Goal: Task Accomplishment & Management: Use online tool/utility

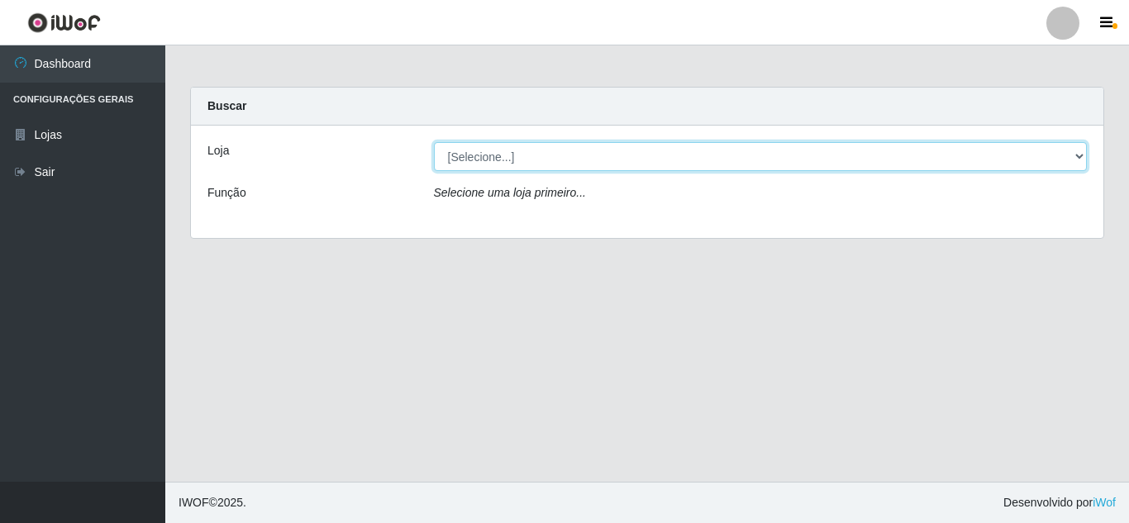
click at [593, 165] on select "[Selecione...] Rede Compras Supermercados - LOJA 5" at bounding box center [761, 156] width 654 height 29
select select "397"
click at [434, 142] on select "[Selecione...] Rede Compras Supermercados - LOJA 5" at bounding box center [761, 156] width 654 height 29
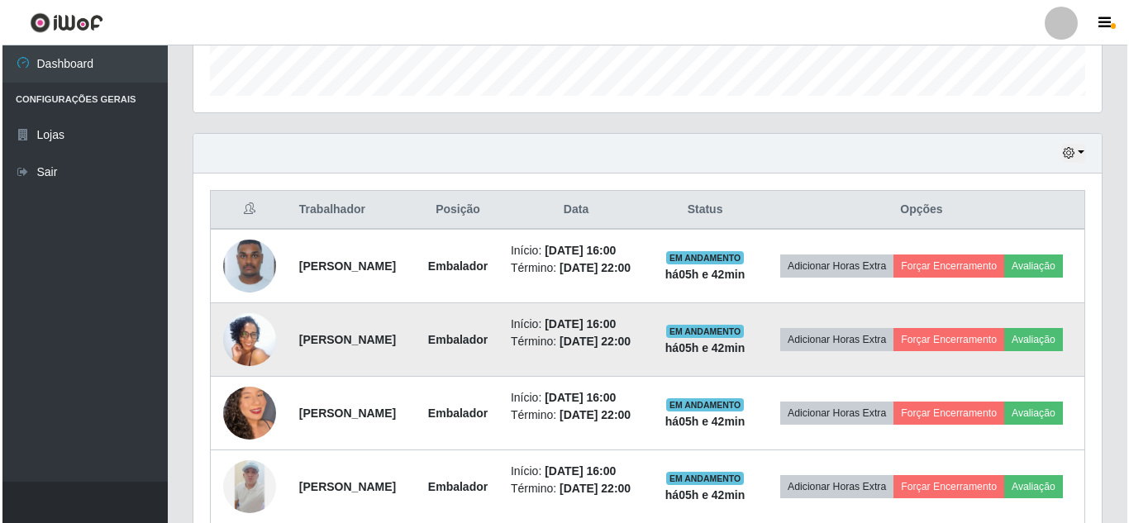
scroll to position [496, 0]
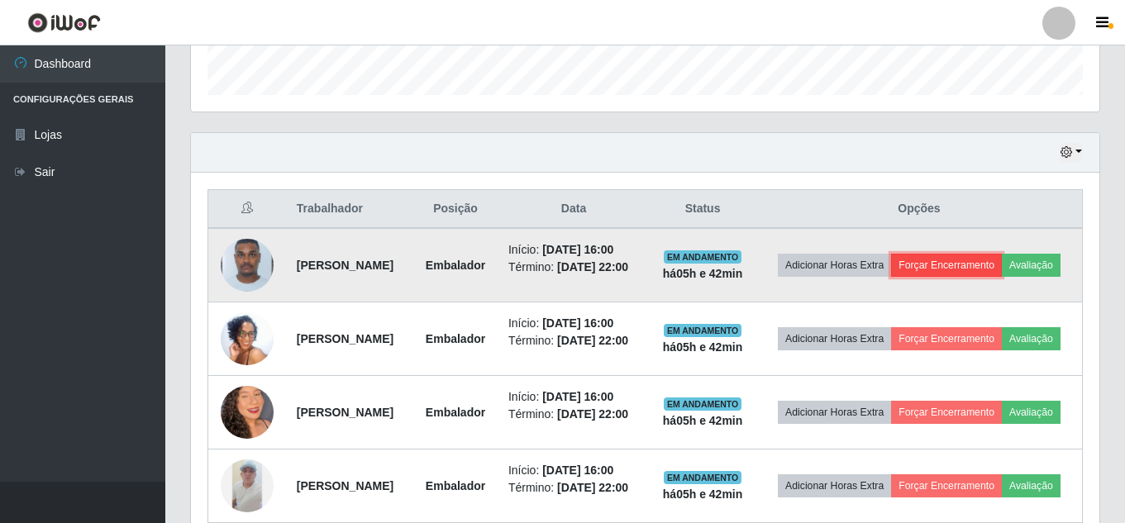
click at [1002, 265] on button "Forçar Encerramento" at bounding box center [946, 265] width 111 height 23
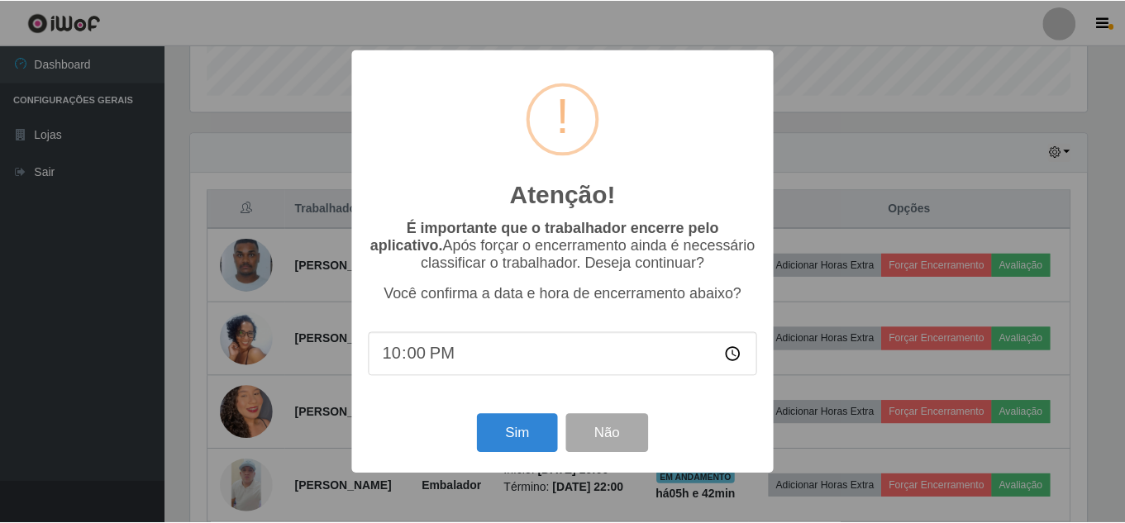
scroll to position [343, 900]
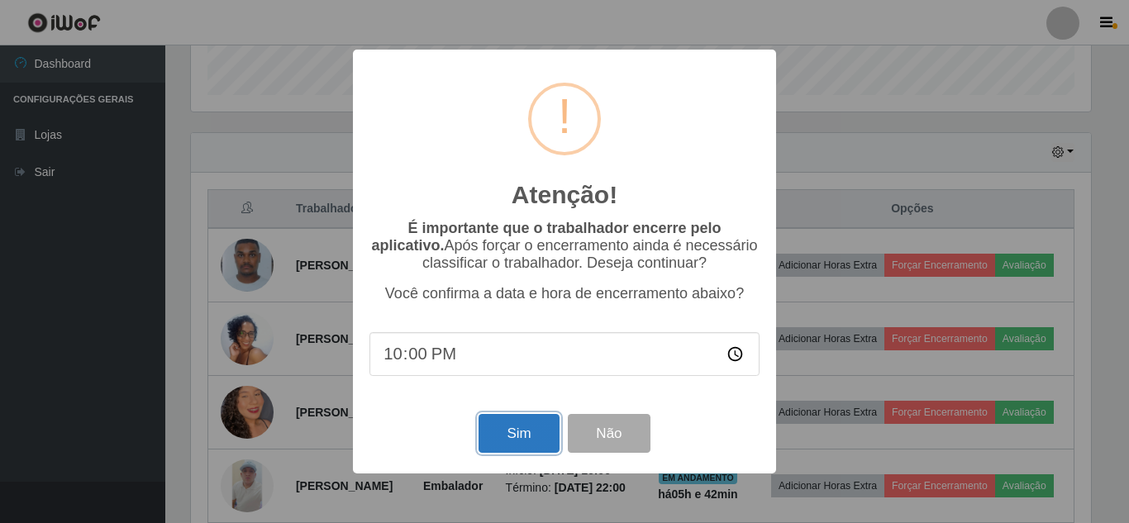
click at [518, 441] on button "Sim" at bounding box center [519, 433] width 80 height 39
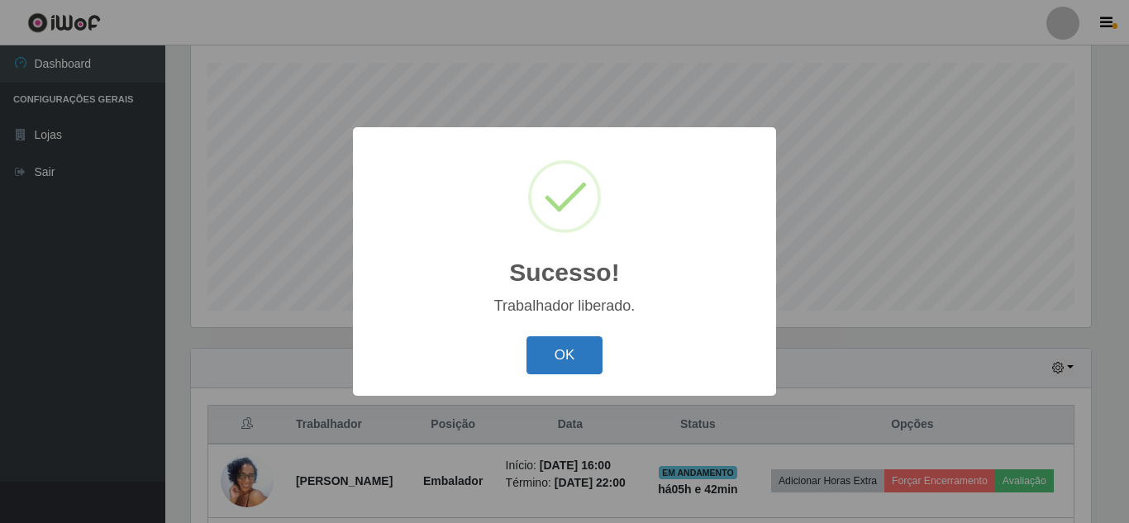
click at [551, 357] on button "OK" at bounding box center [565, 355] width 77 height 39
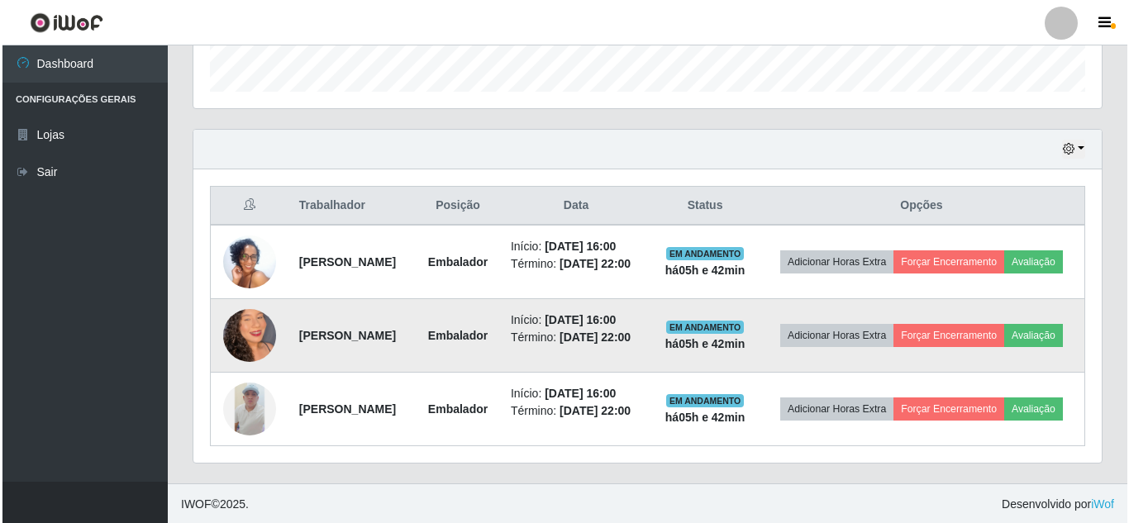
scroll to position [528, 0]
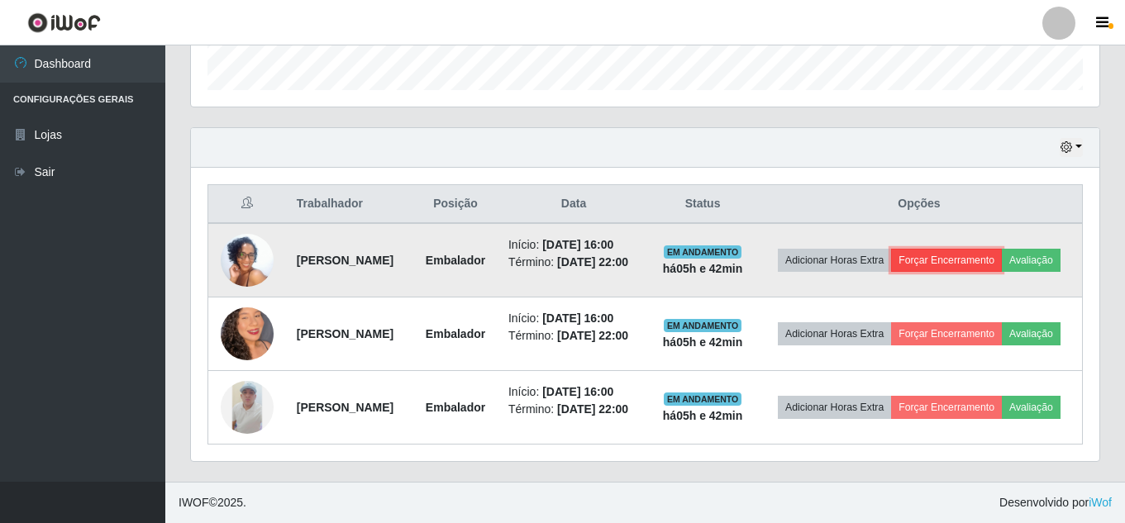
click at [1002, 249] on button "Forçar Encerramento" at bounding box center [946, 260] width 111 height 23
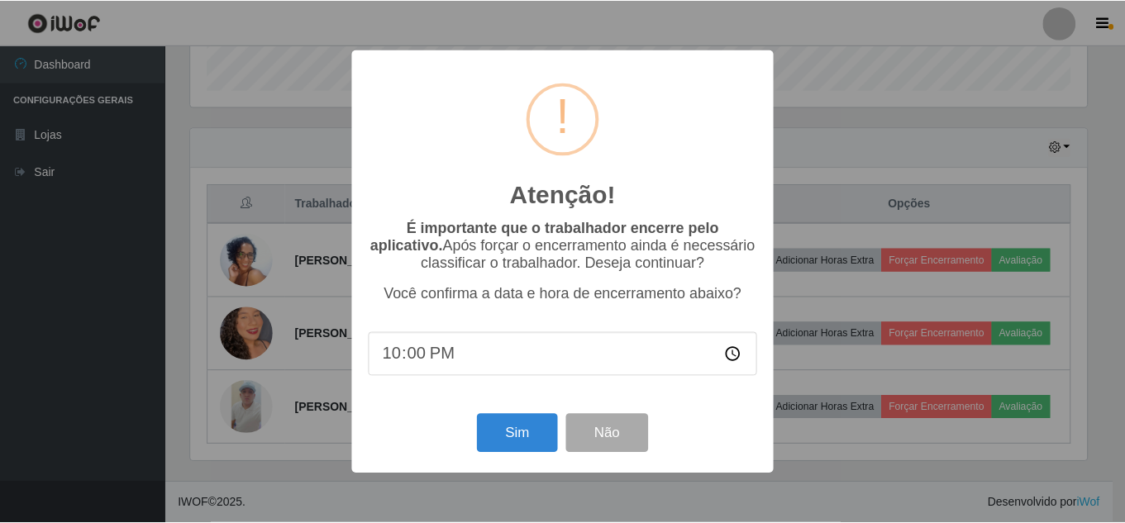
scroll to position [343, 900]
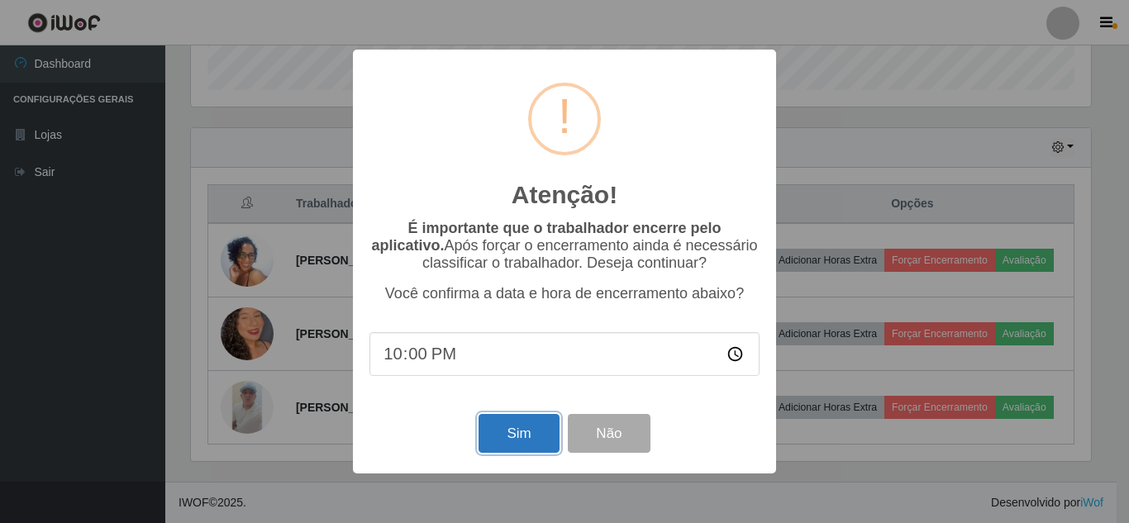
click at [503, 450] on button "Sim" at bounding box center [519, 433] width 80 height 39
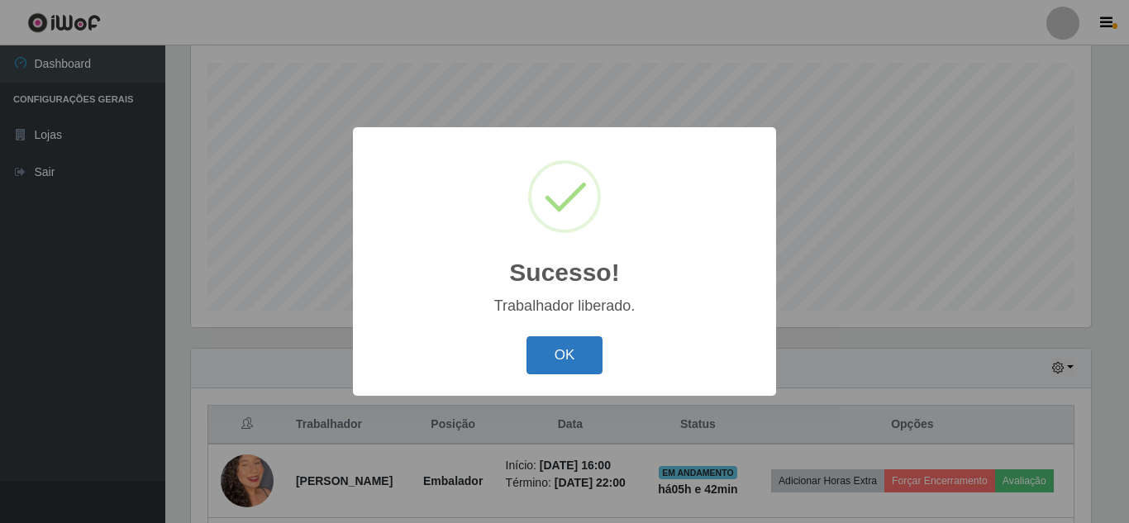
click at [579, 358] on button "OK" at bounding box center [565, 355] width 77 height 39
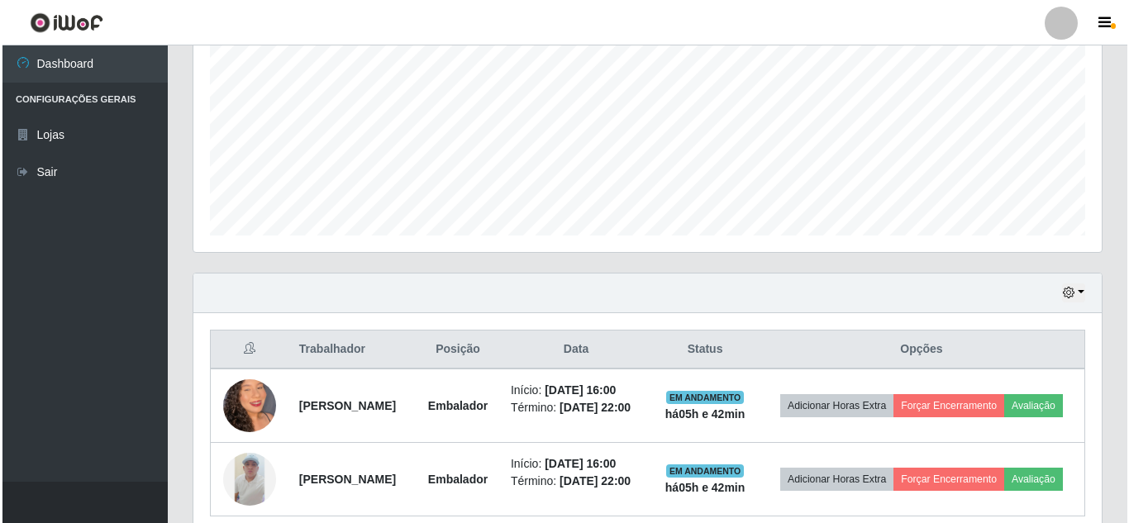
scroll to position [452, 0]
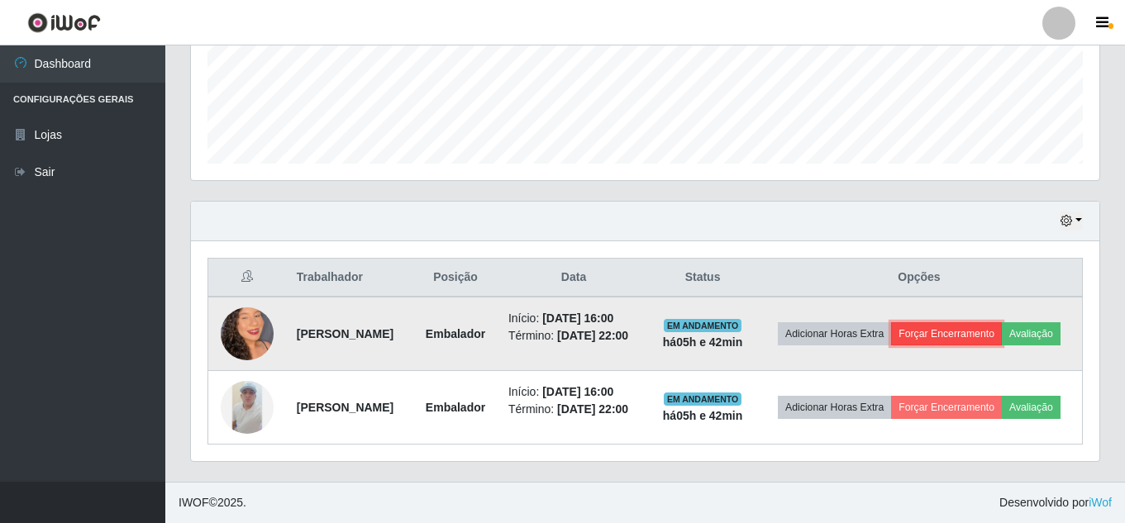
click at [1002, 322] on button "Forçar Encerramento" at bounding box center [946, 333] width 111 height 23
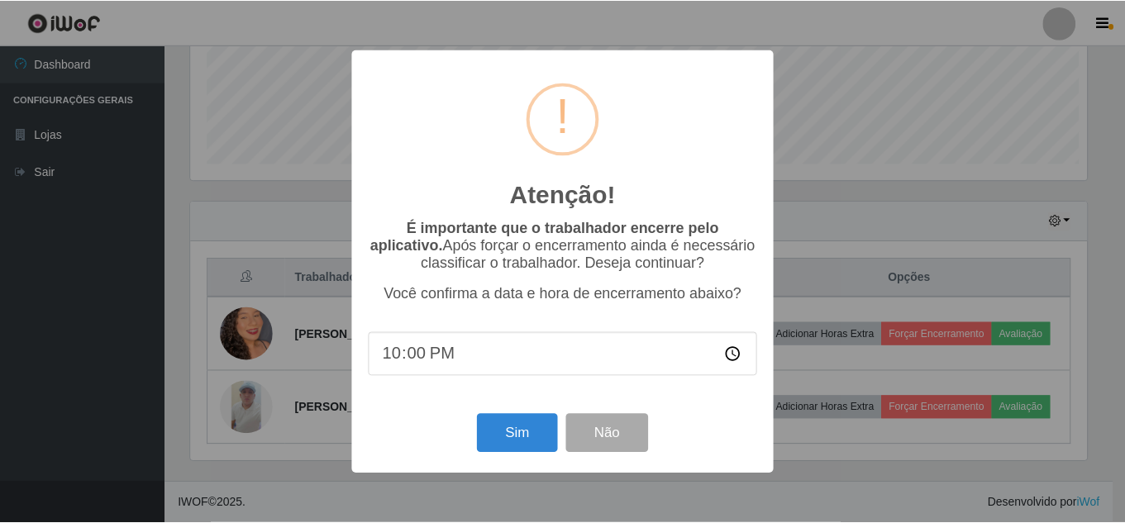
scroll to position [343, 900]
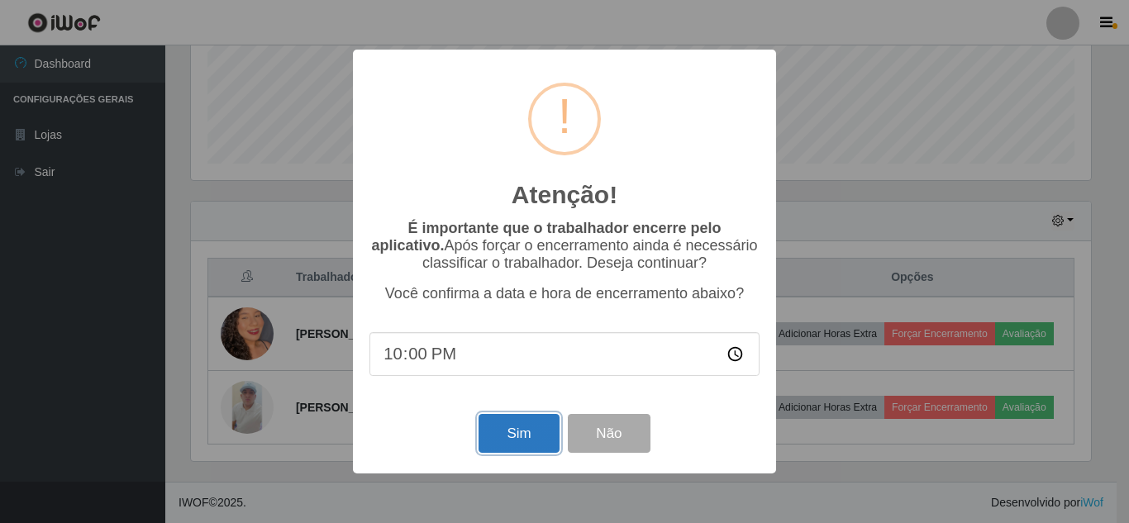
click at [539, 432] on button "Sim" at bounding box center [519, 433] width 80 height 39
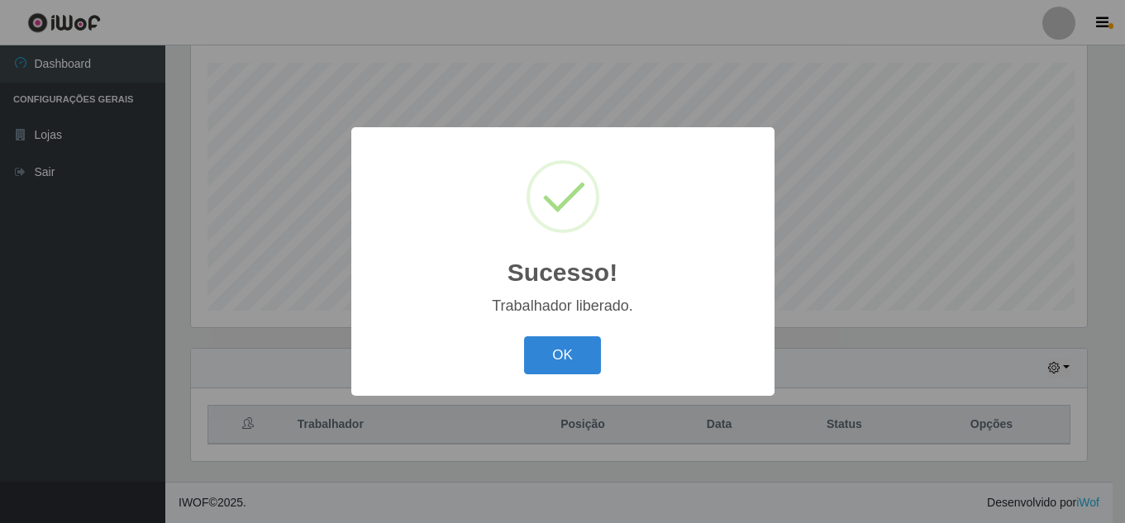
scroll to position [0, 0]
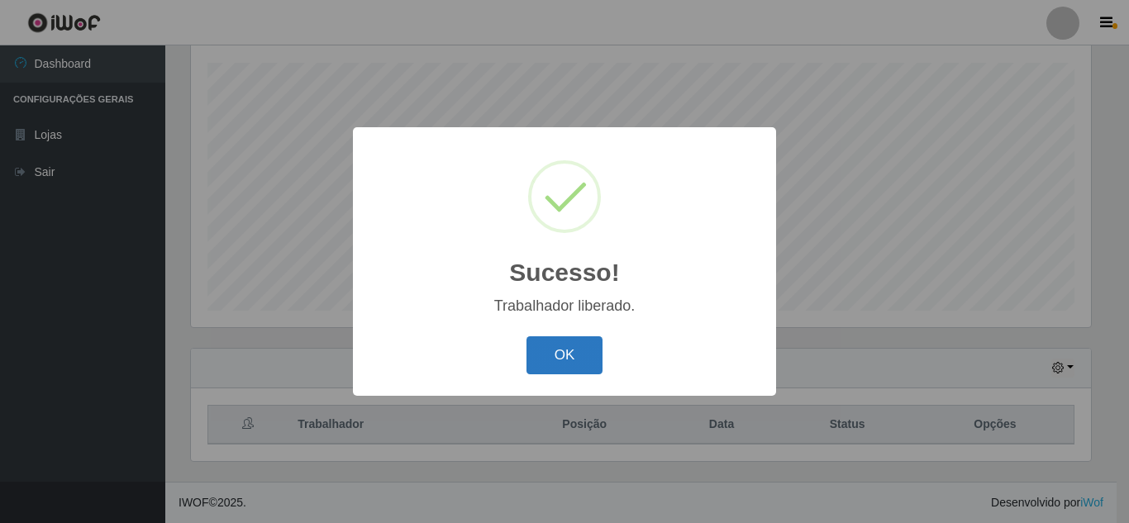
click at [590, 360] on button "OK" at bounding box center [565, 355] width 77 height 39
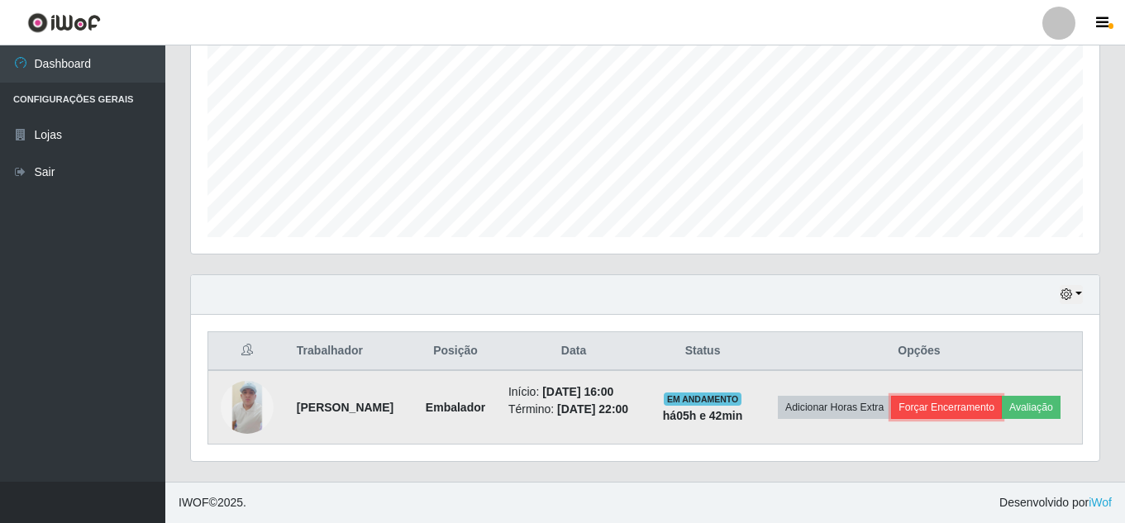
click at [965, 403] on button "Forçar Encerramento" at bounding box center [946, 407] width 111 height 23
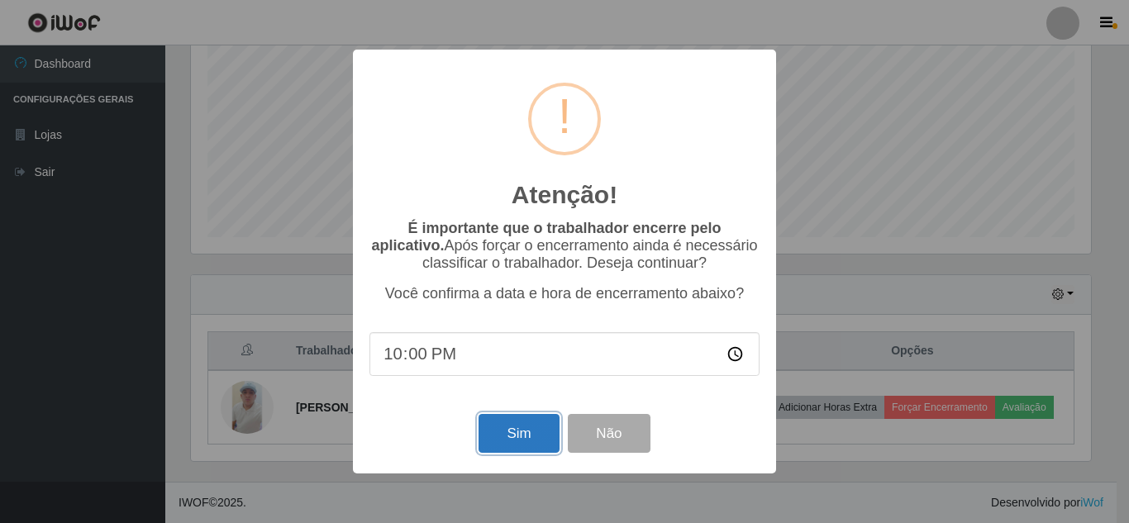
click at [512, 436] on button "Sim" at bounding box center [519, 433] width 80 height 39
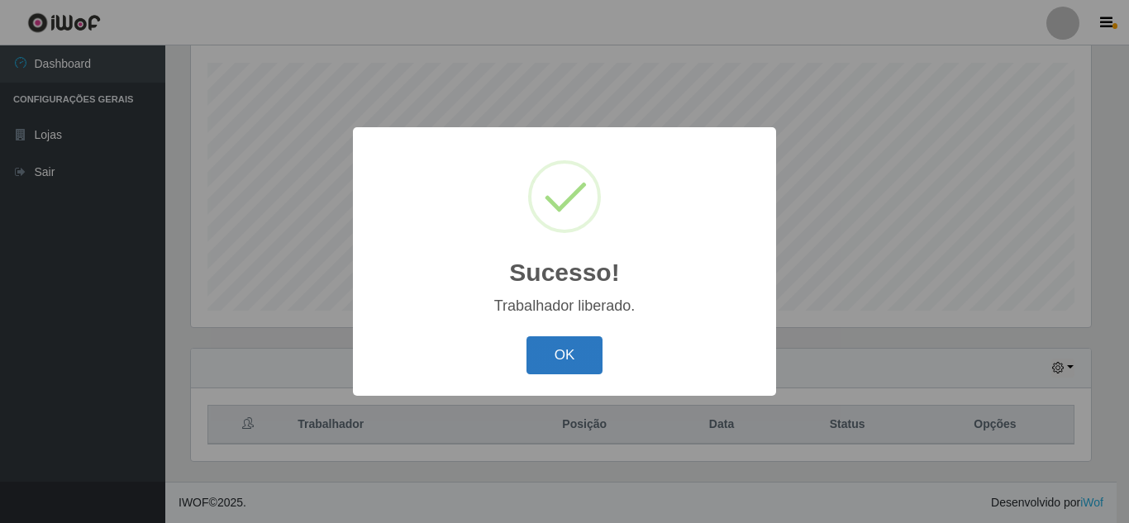
click at [556, 358] on button "OK" at bounding box center [565, 355] width 77 height 39
